Goal: Find specific page/section: Find specific page/section

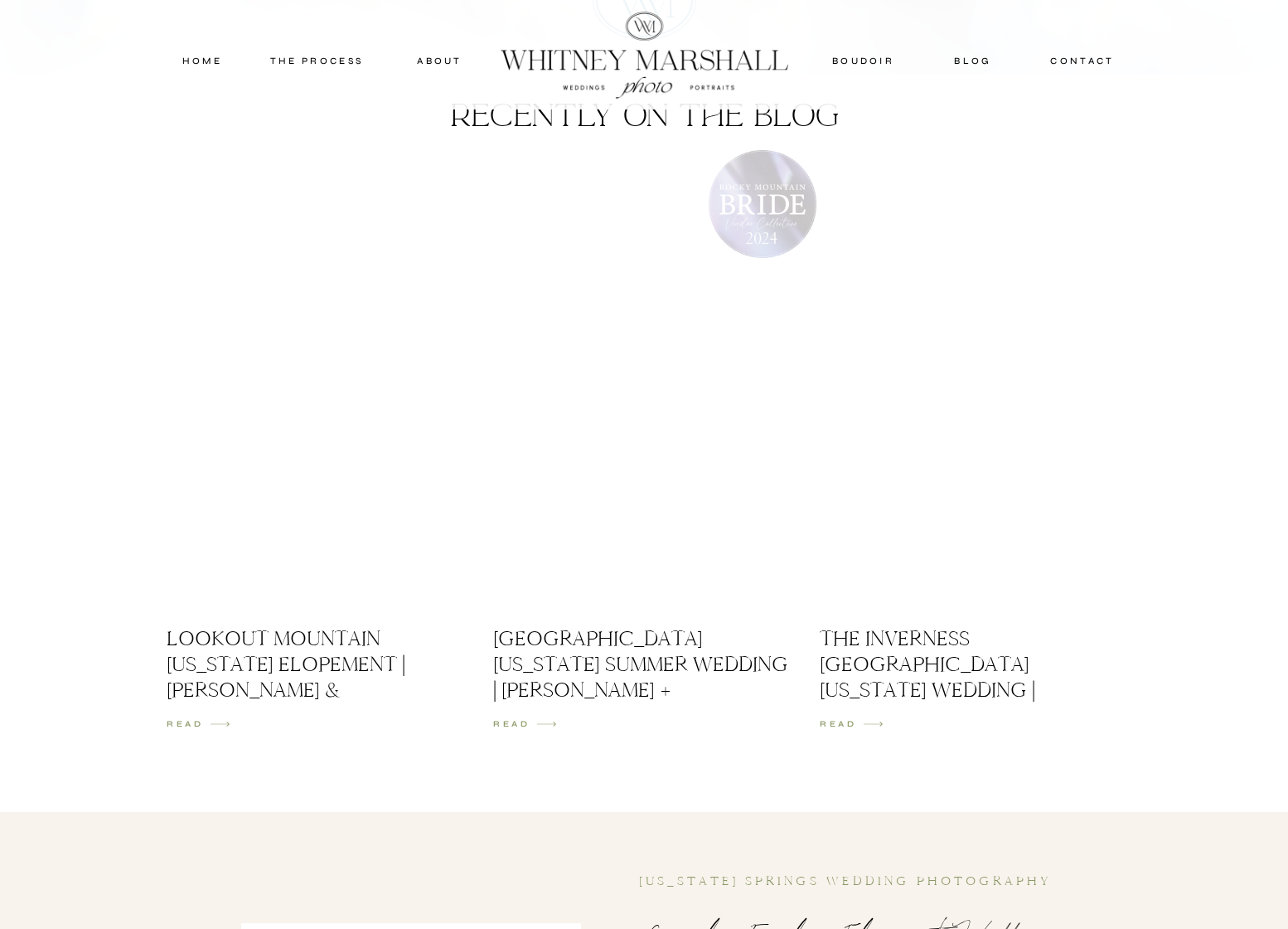
scroll to position [2261, 0]
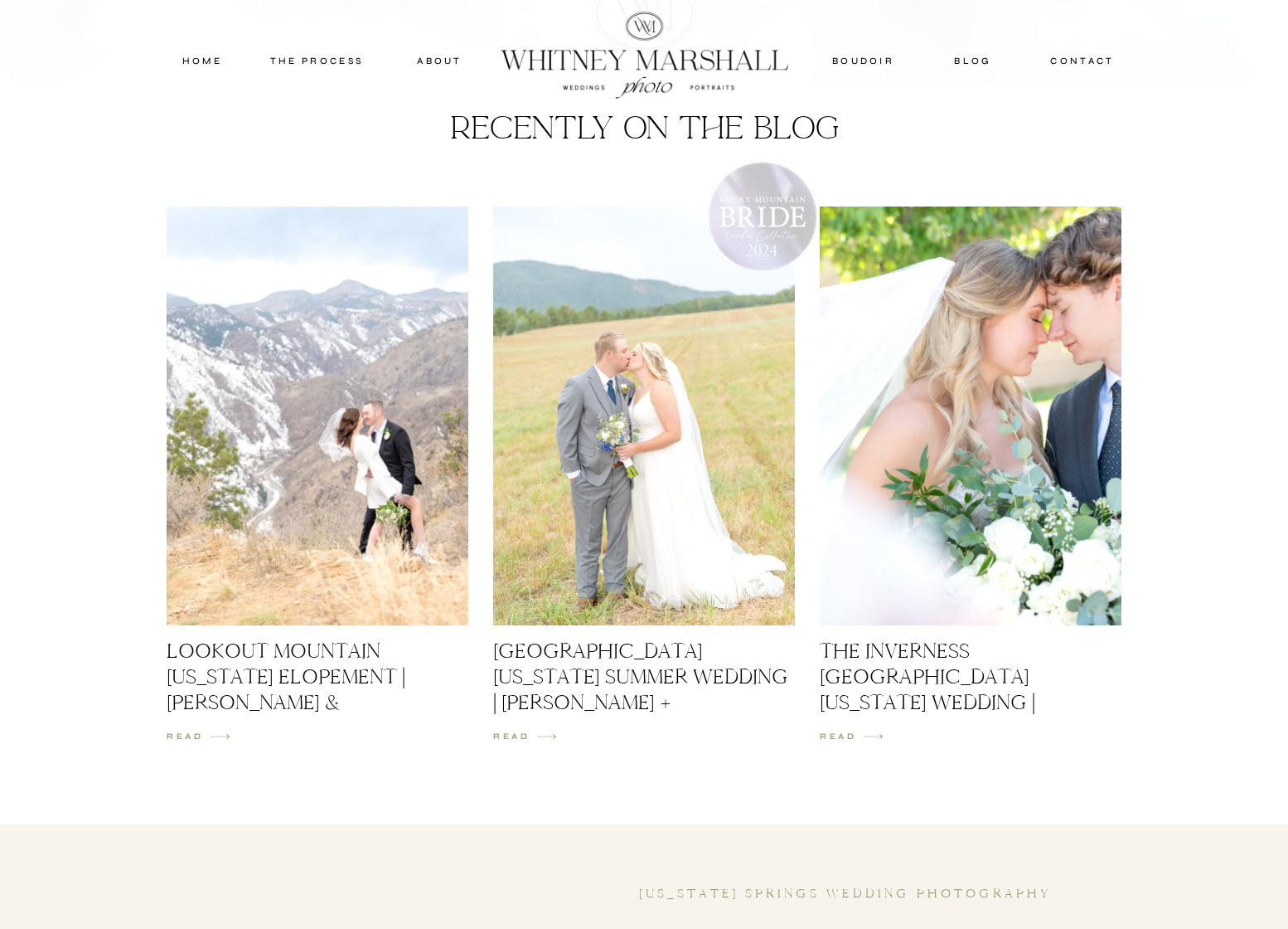
click at [308, 64] on nav "THE PROCESS" at bounding box center [316, 60] width 99 height 15
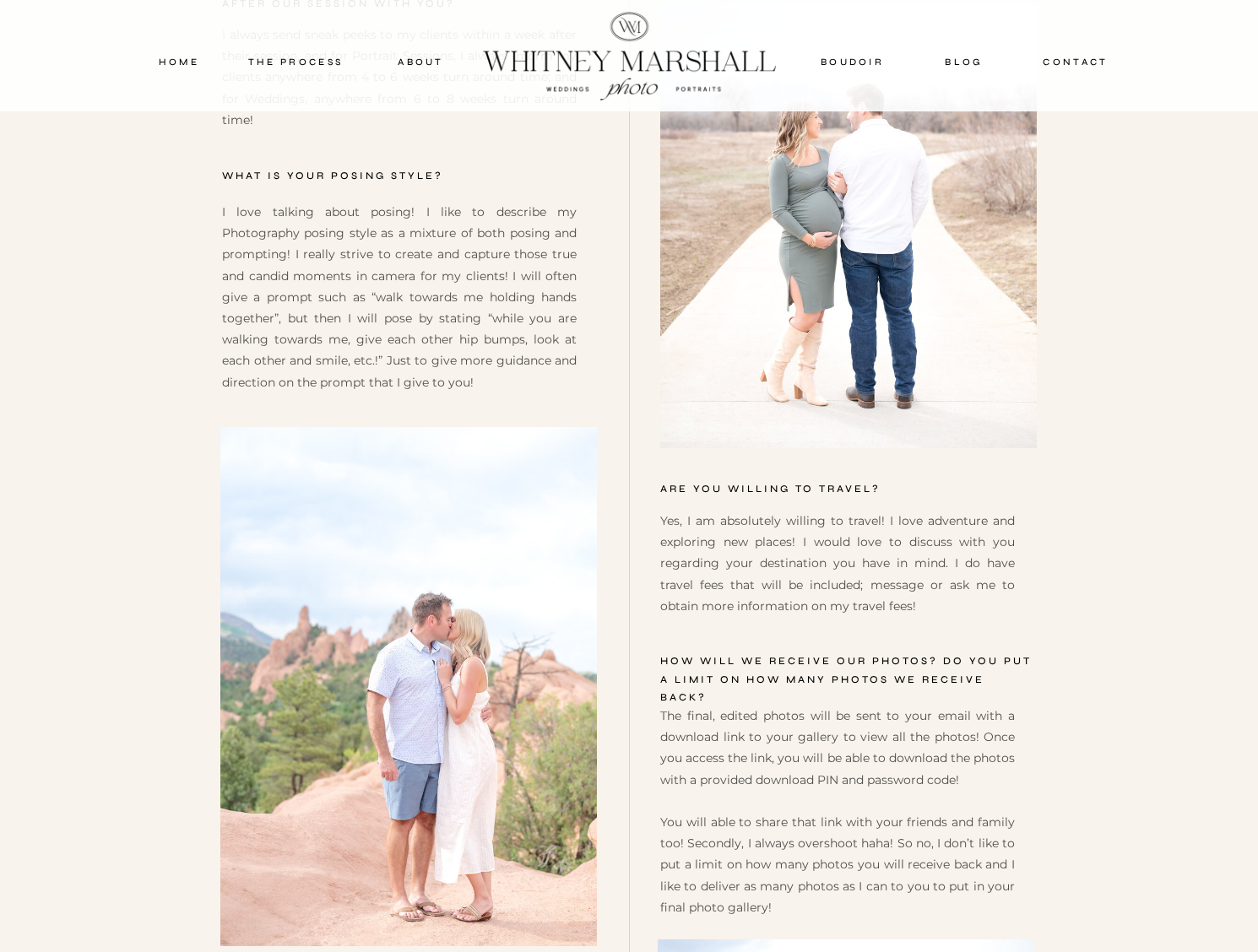
scroll to position [7452, 0]
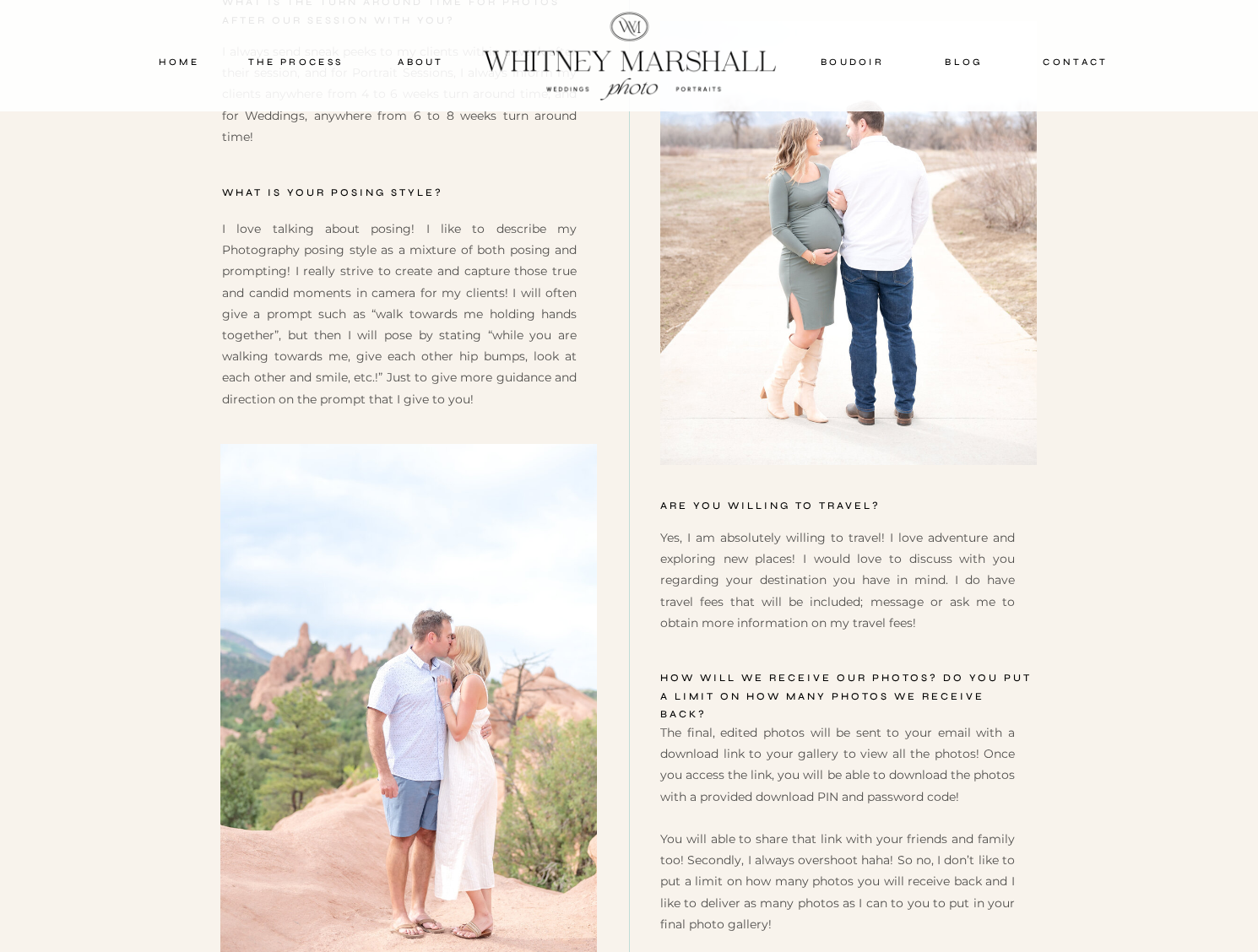
click at [420, 63] on nav "about" at bounding box center [421, 61] width 83 height 15
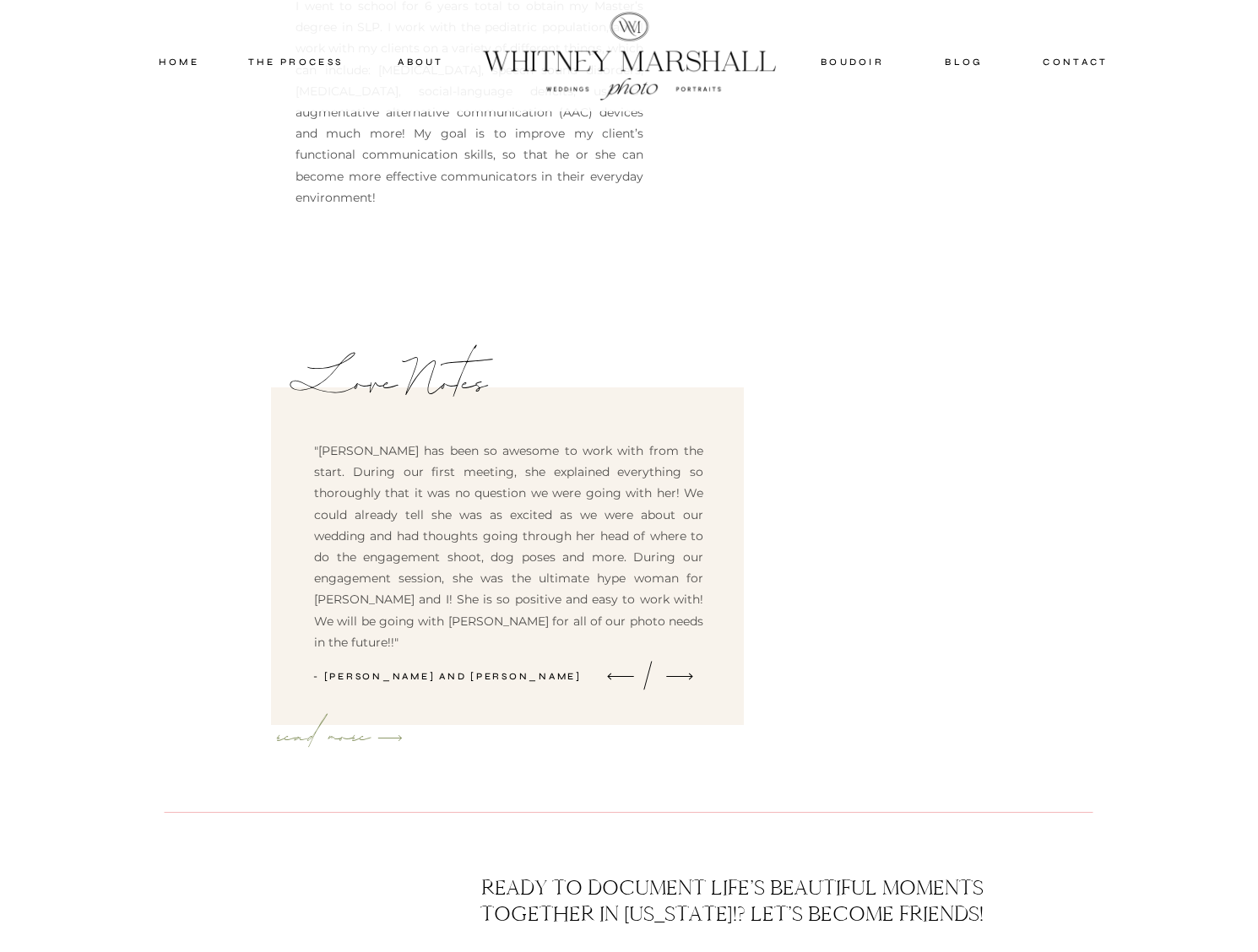
scroll to position [4357, 0]
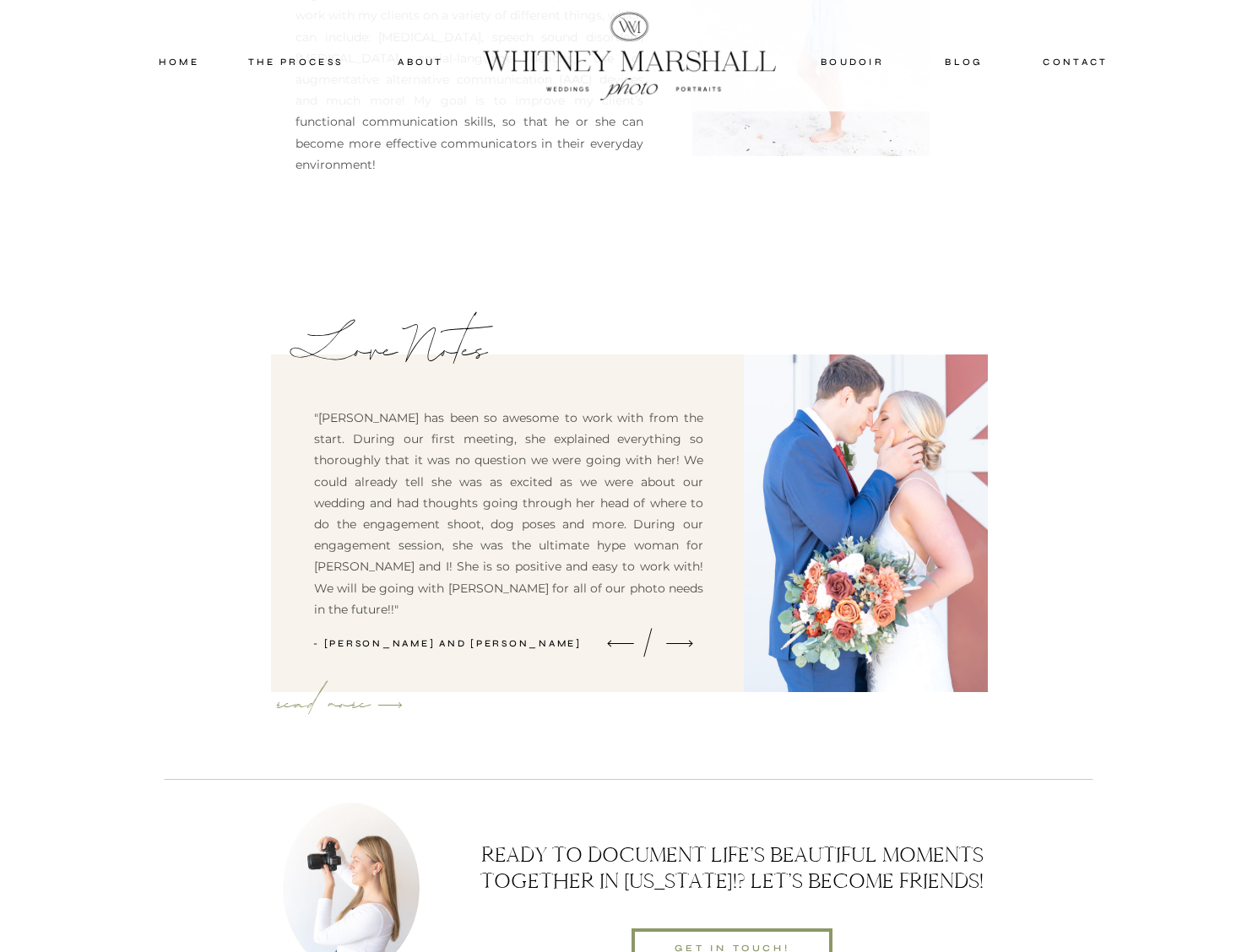
click at [961, 62] on nav "blog" at bounding box center [964, 61] width 74 height 15
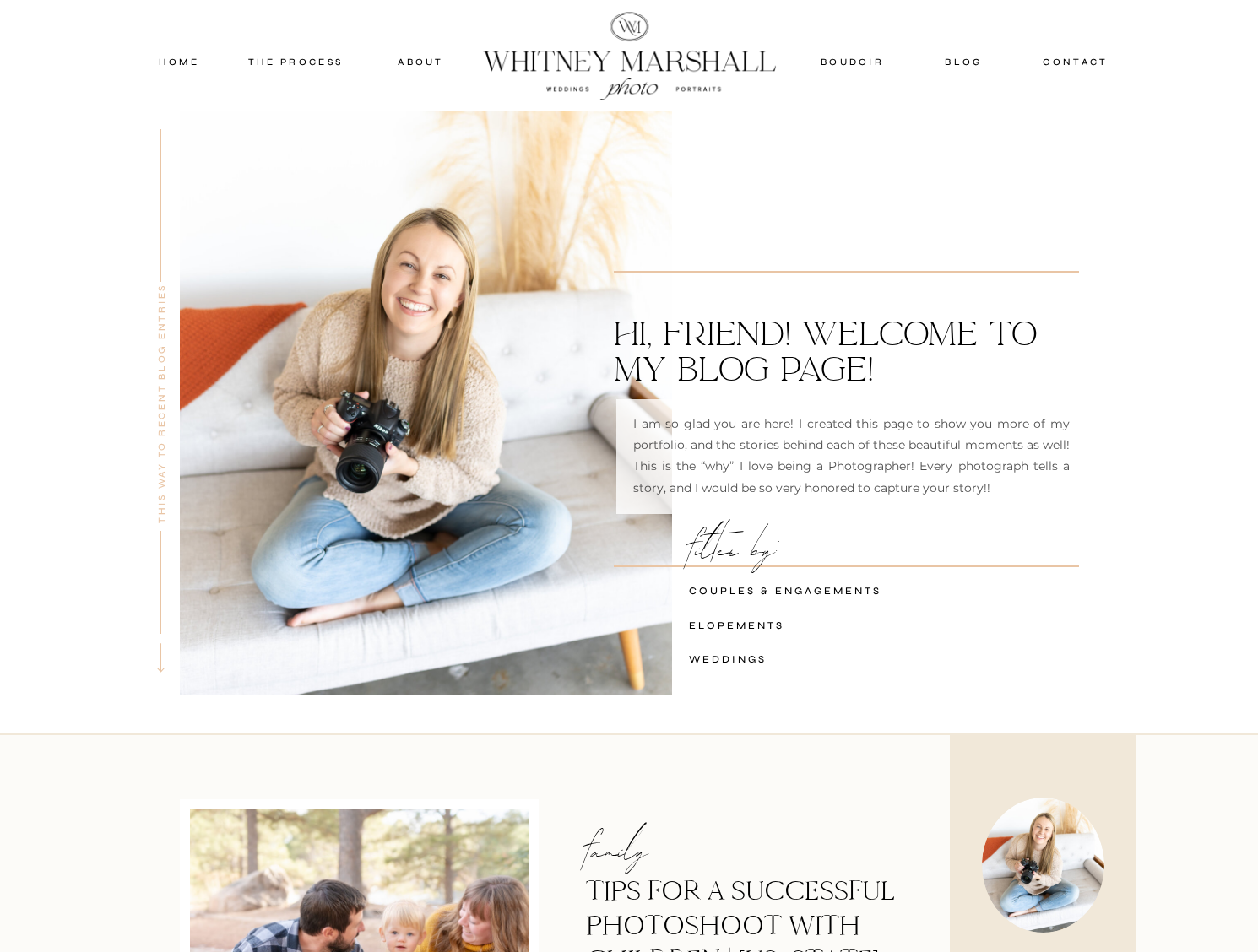
click at [1084, 59] on nav "contact" at bounding box center [1076, 61] width 80 height 15
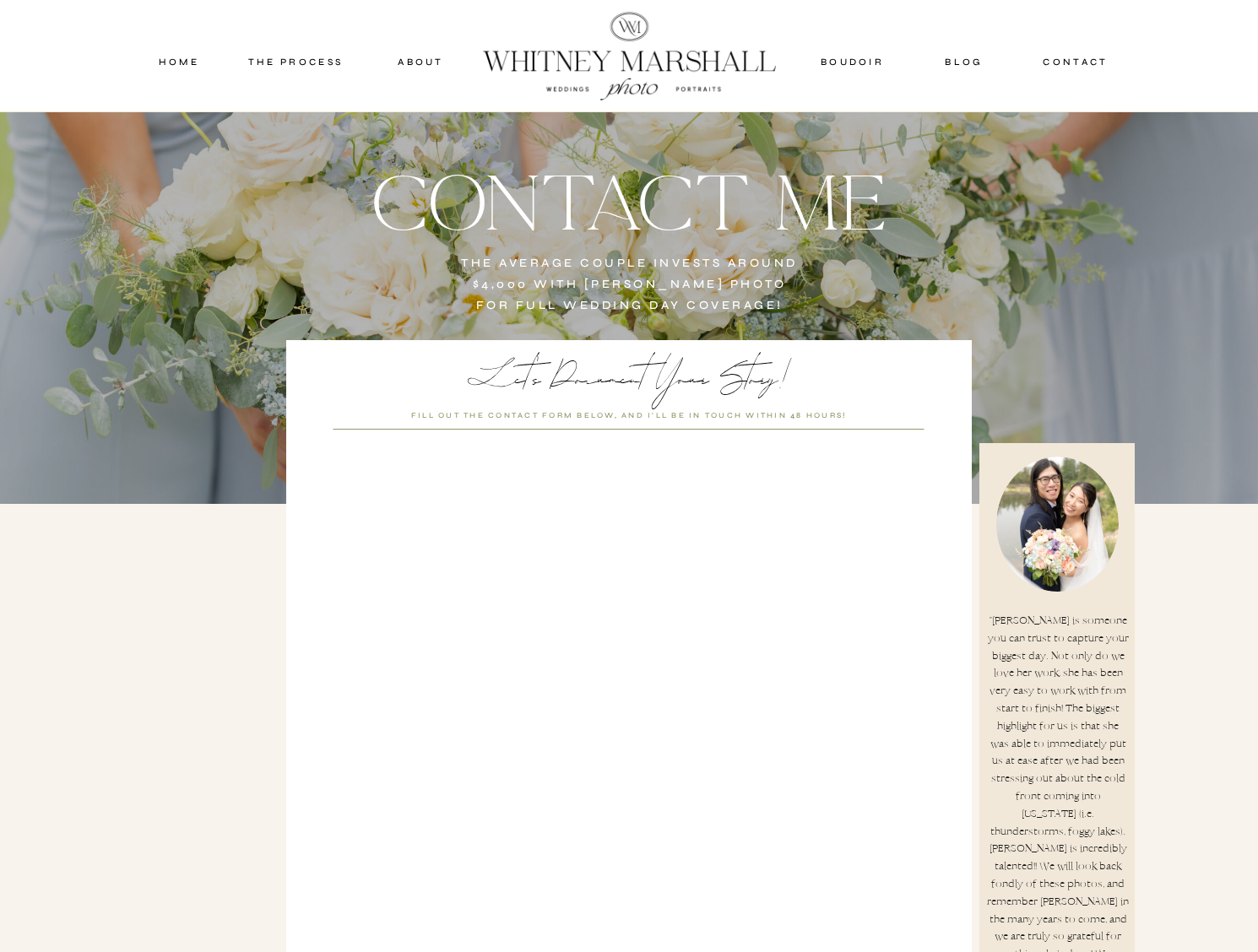
click at [163, 64] on nav "home" at bounding box center [179, 61] width 72 height 15
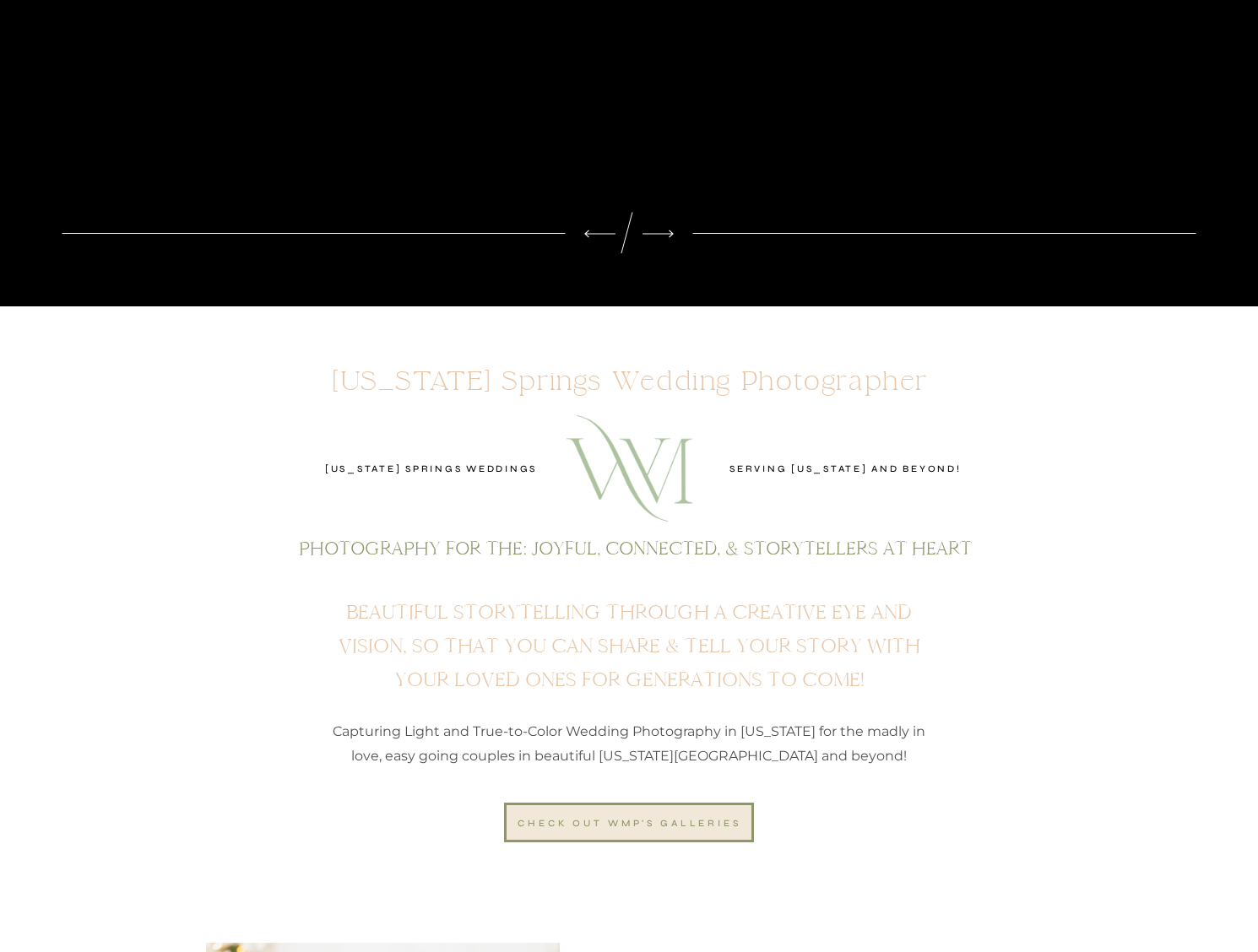
scroll to position [442, 0]
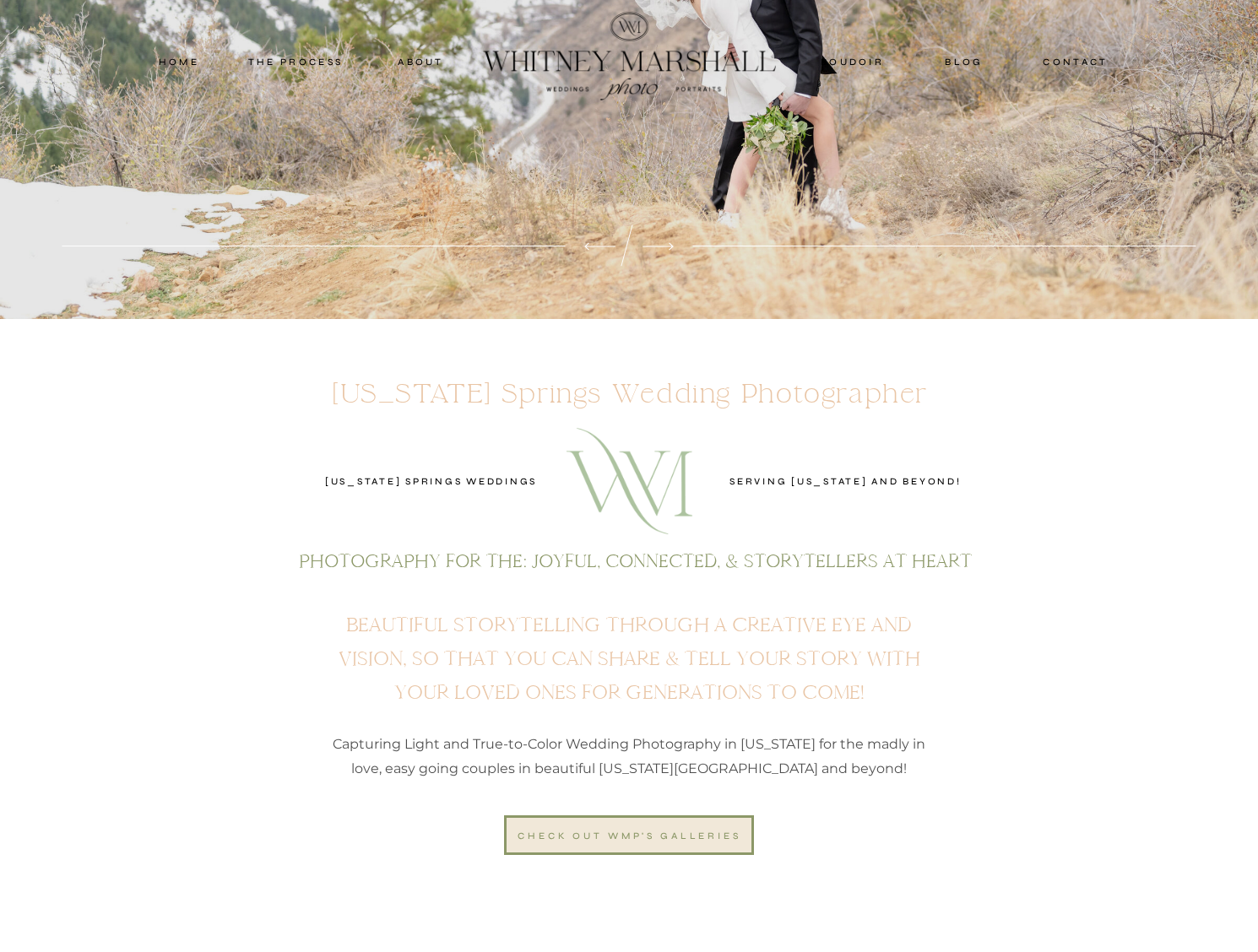
click at [311, 56] on nav "THE PROCESS" at bounding box center [295, 61] width 101 height 15
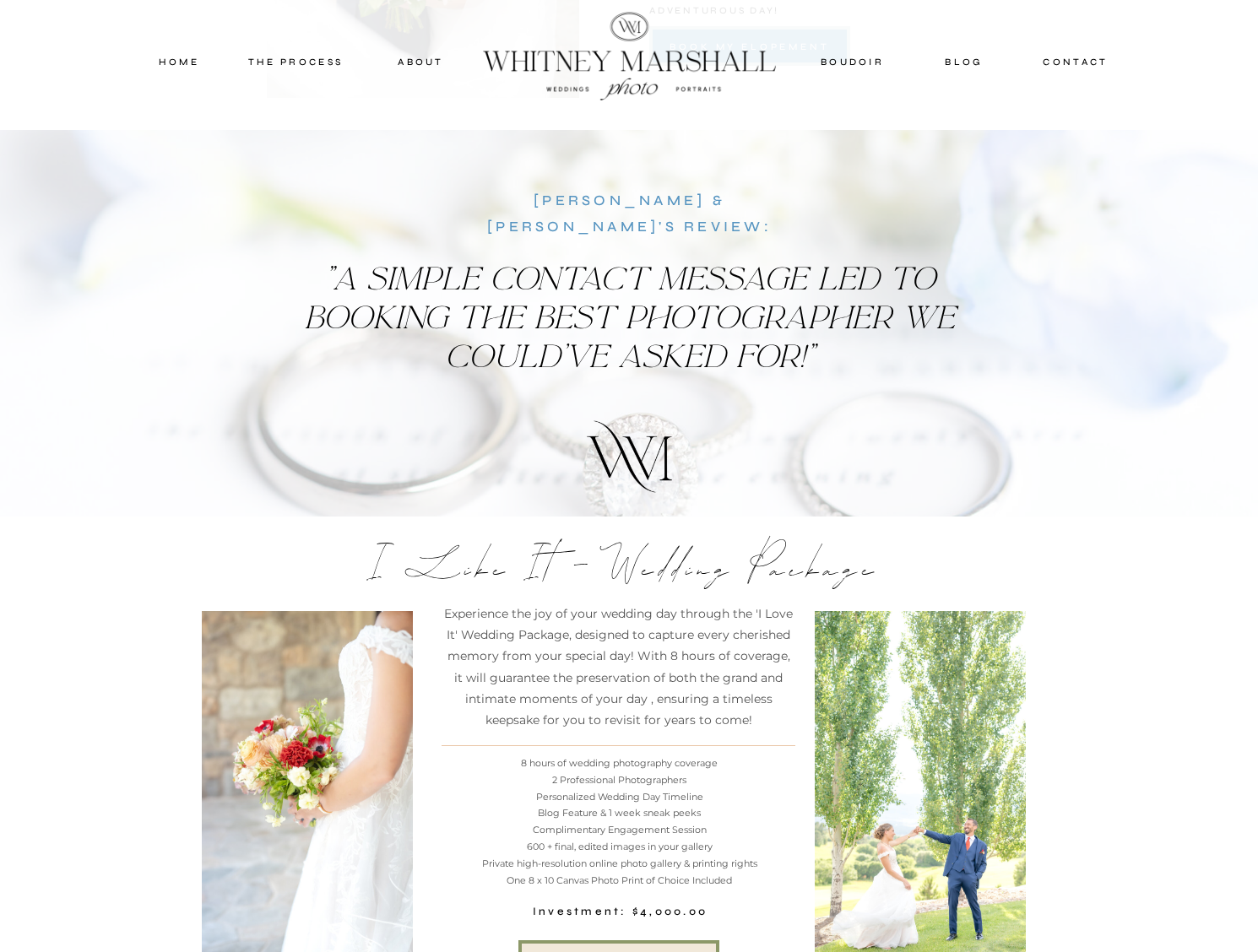
scroll to position [4088, 0]
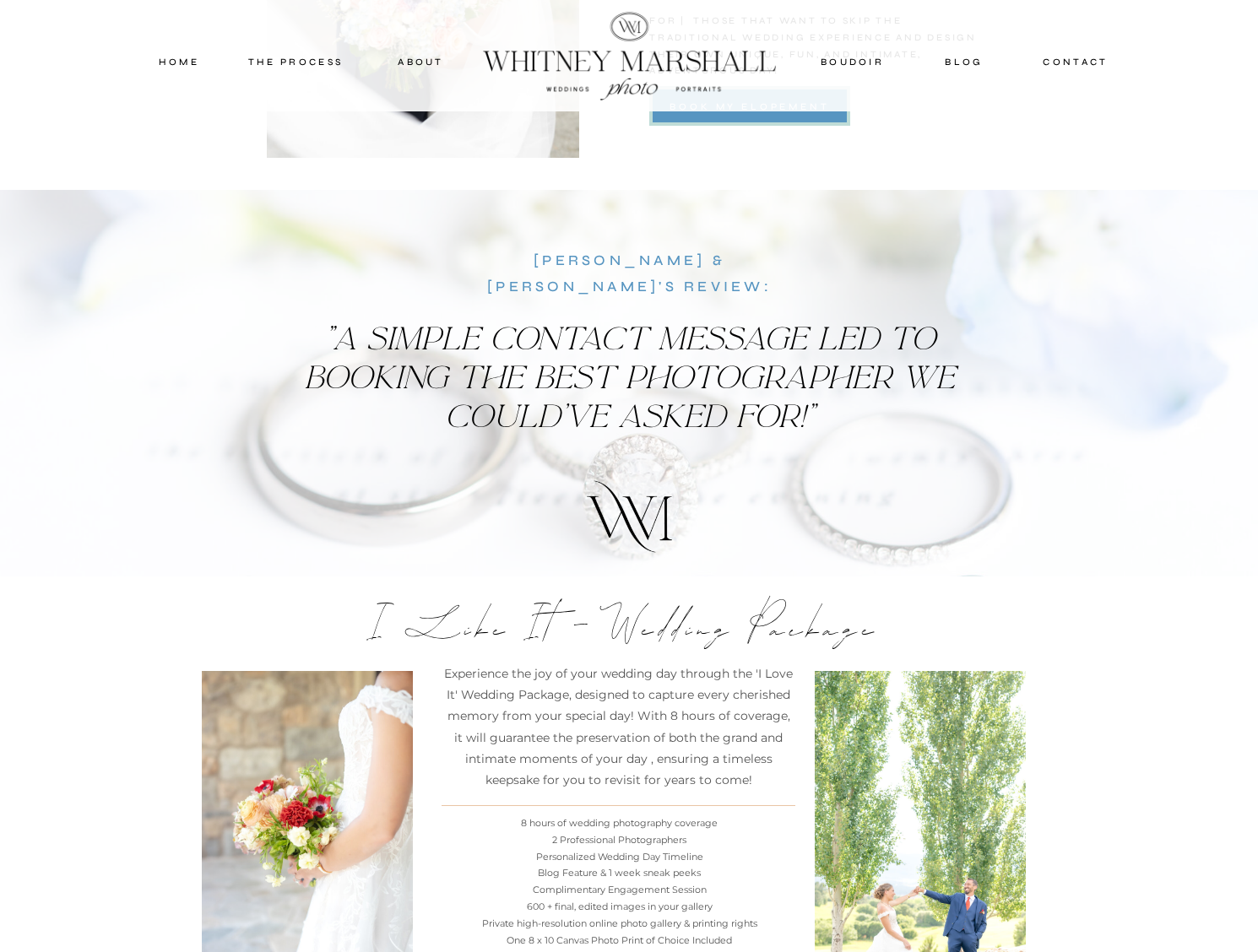
click at [635, 60] on div at bounding box center [629, 56] width 325 height 109
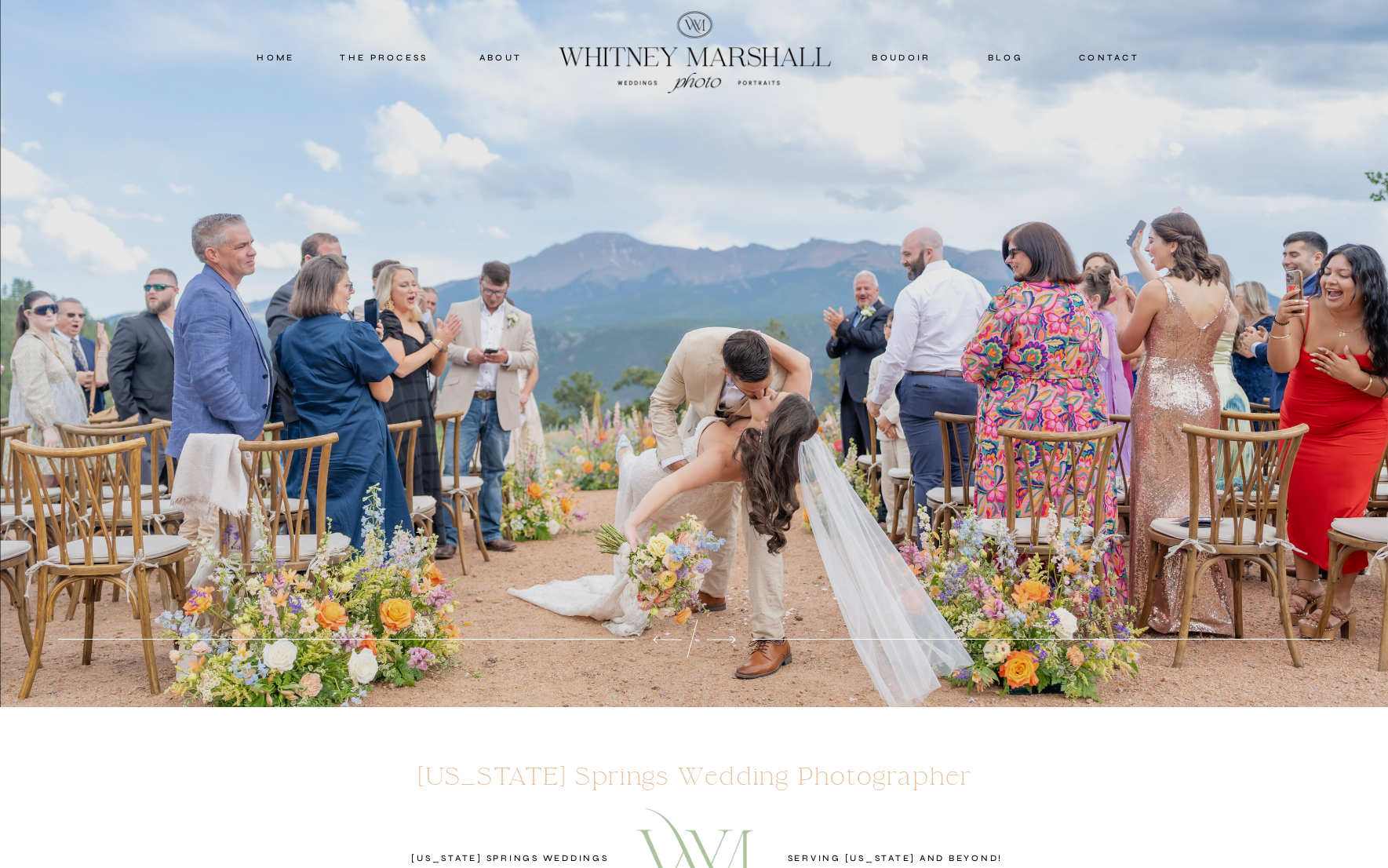
click at [412, 62] on nav "THE PROCESS" at bounding box center [384, 57] width 94 height 14
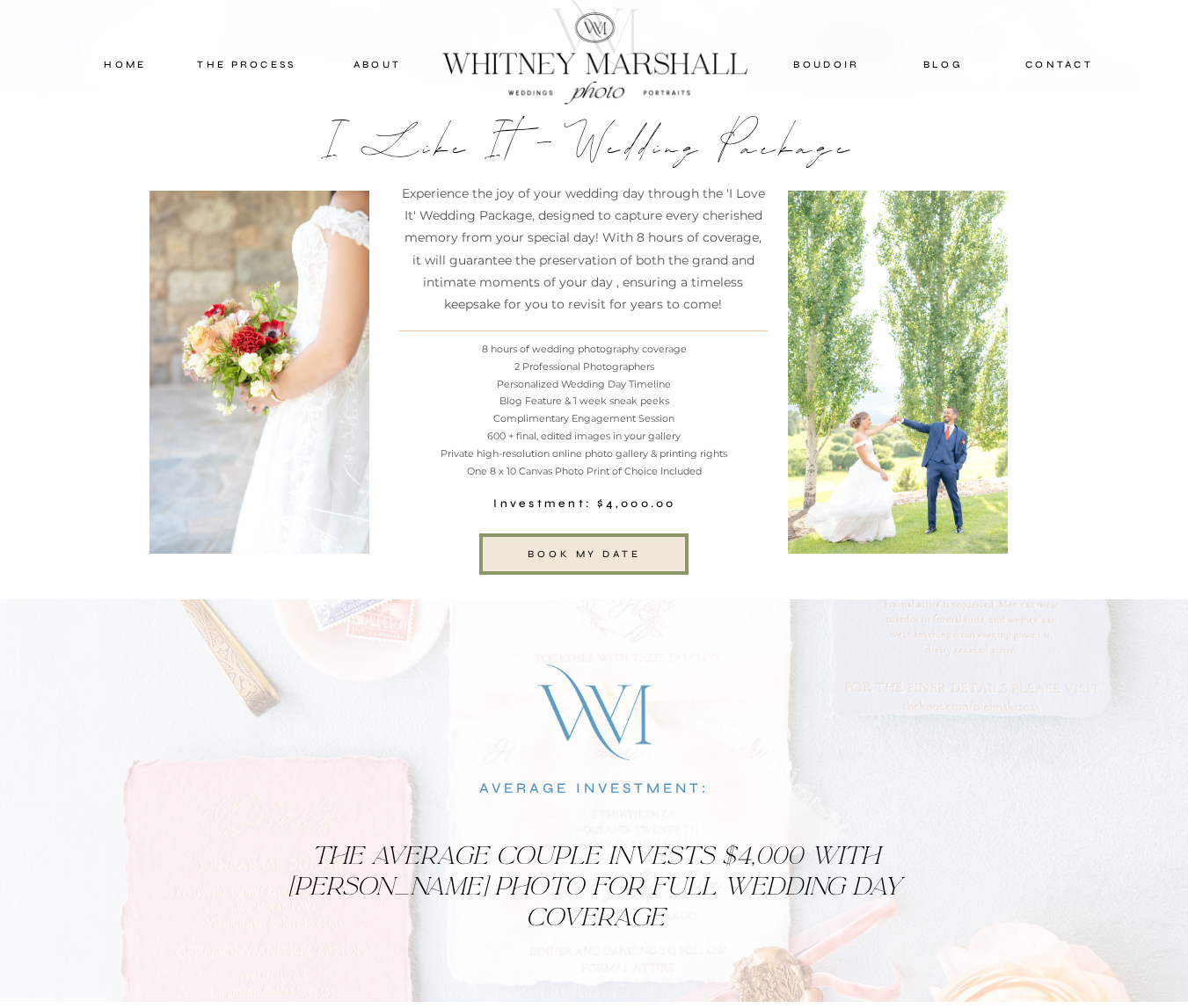
scroll to position [4818, 0]
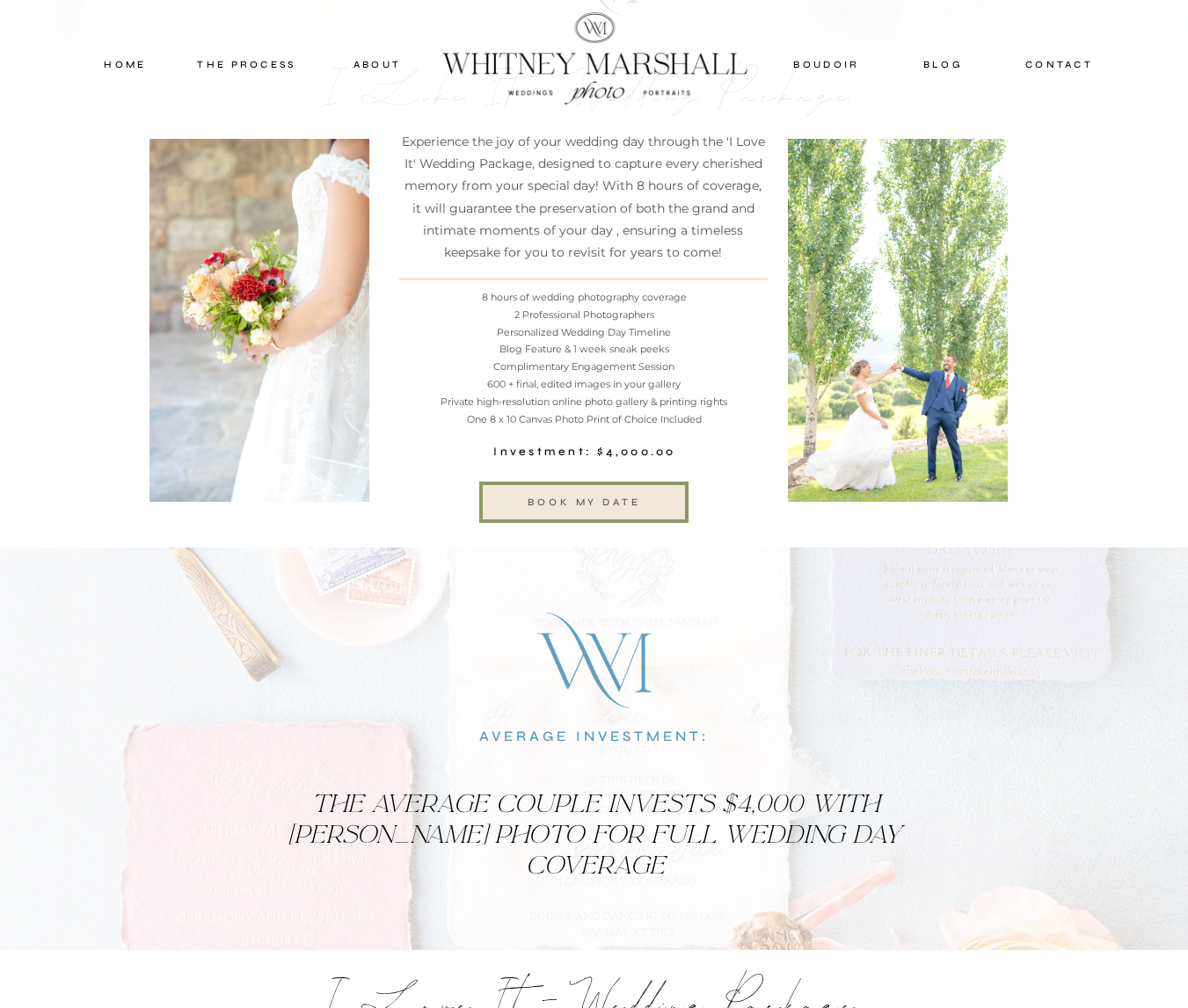
click at [634, 505] on div "book my date" at bounding box center [585, 502] width 209 height 15
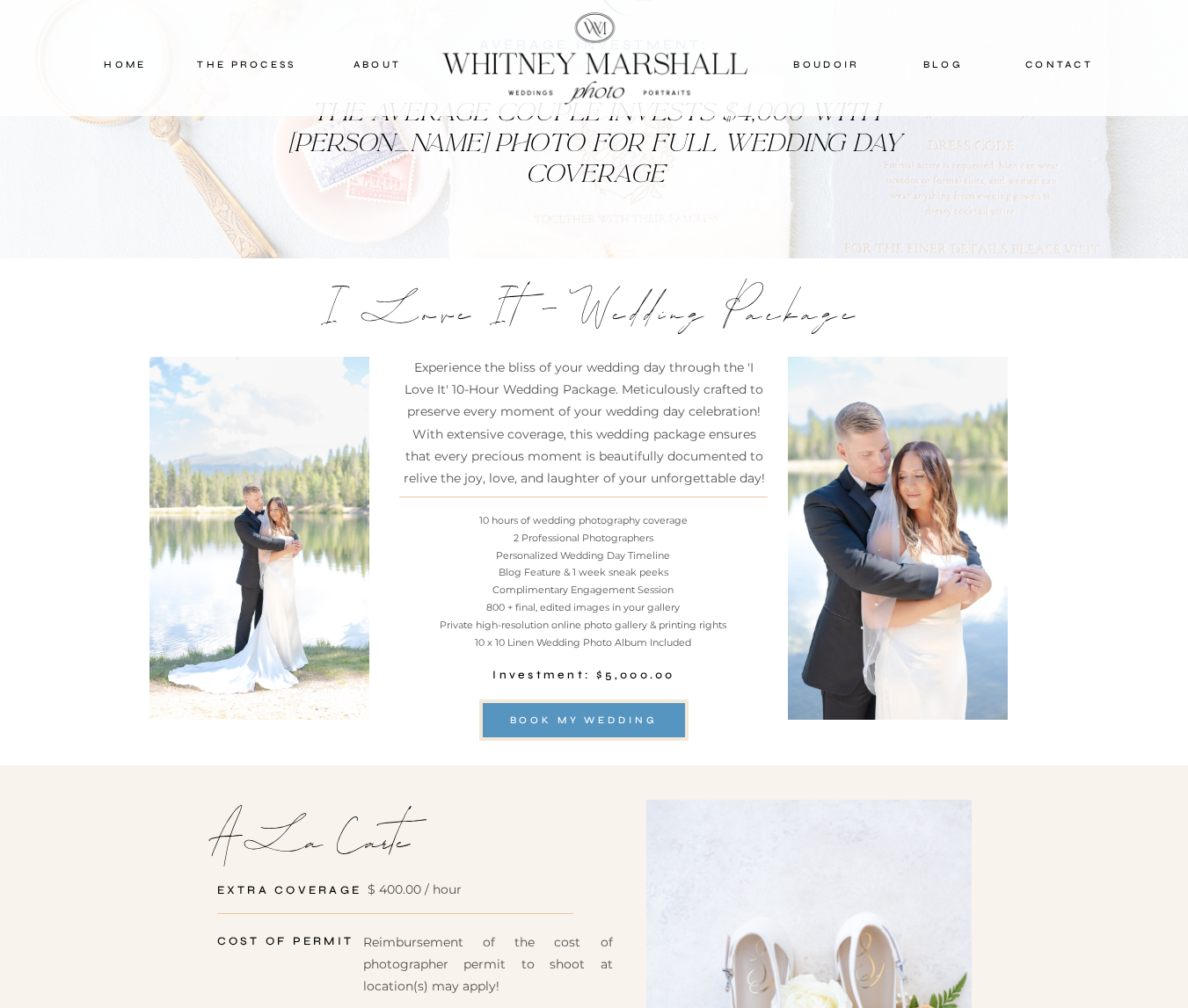
scroll to position [5572, 0]
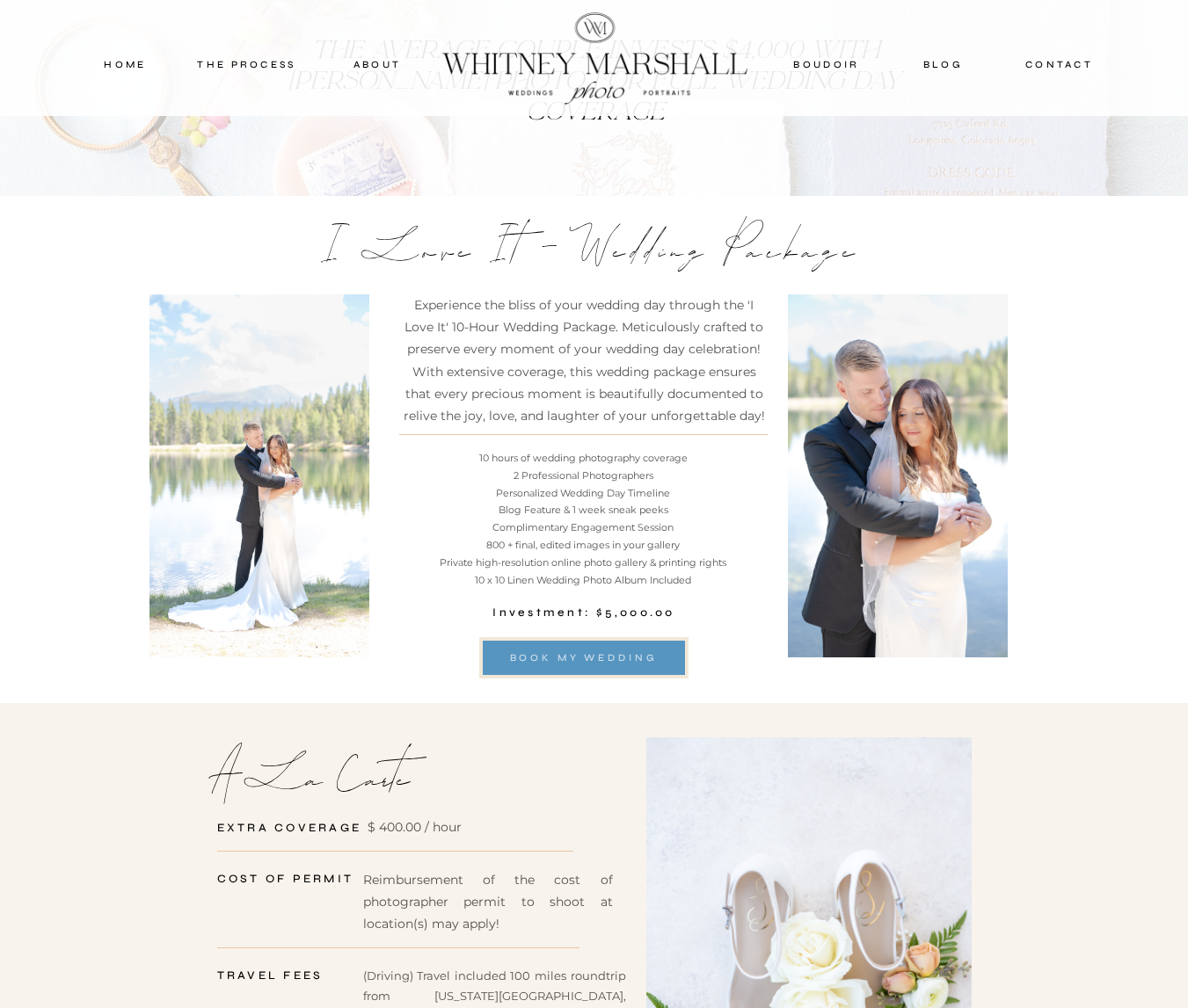
click at [649, 659] on div "book my WEDDING" at bounding box center [584, 657] width 209 height 15
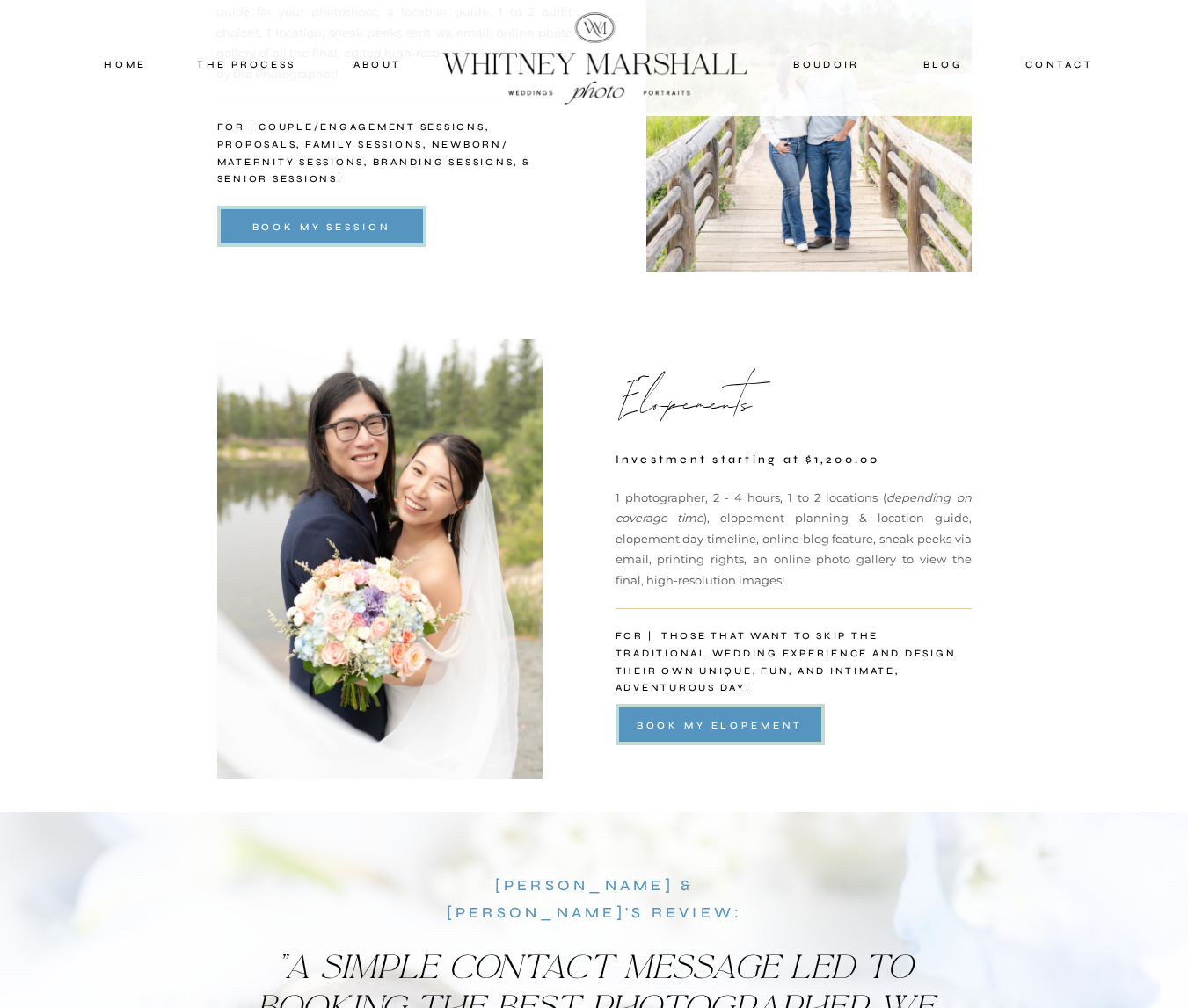
scroll to position [3393, 0]
